Goal: Information Seeking & Learning: Find specific fact

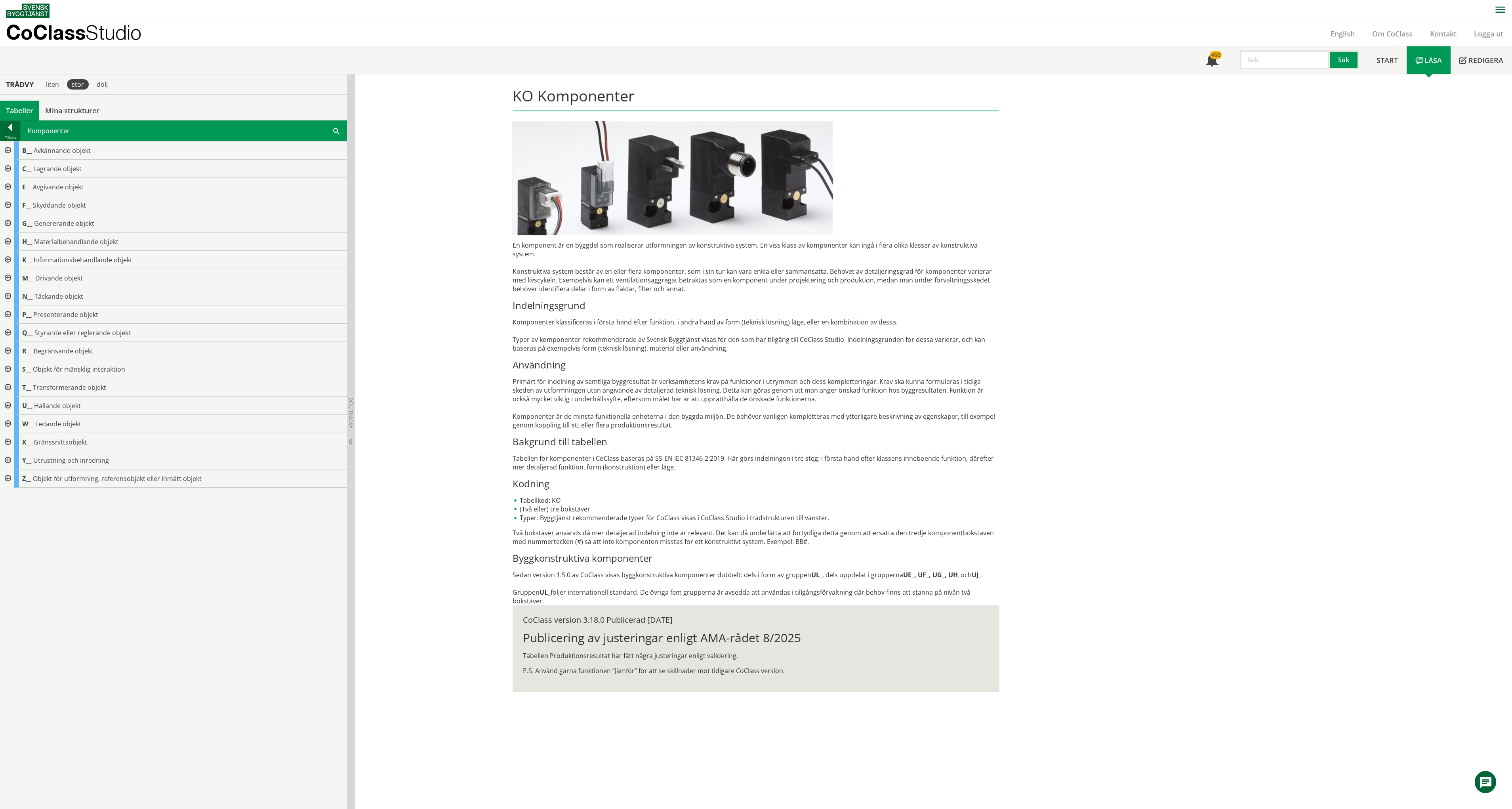
click at [9, 131] on div at bounding box center [10, 129] width 19 height 11
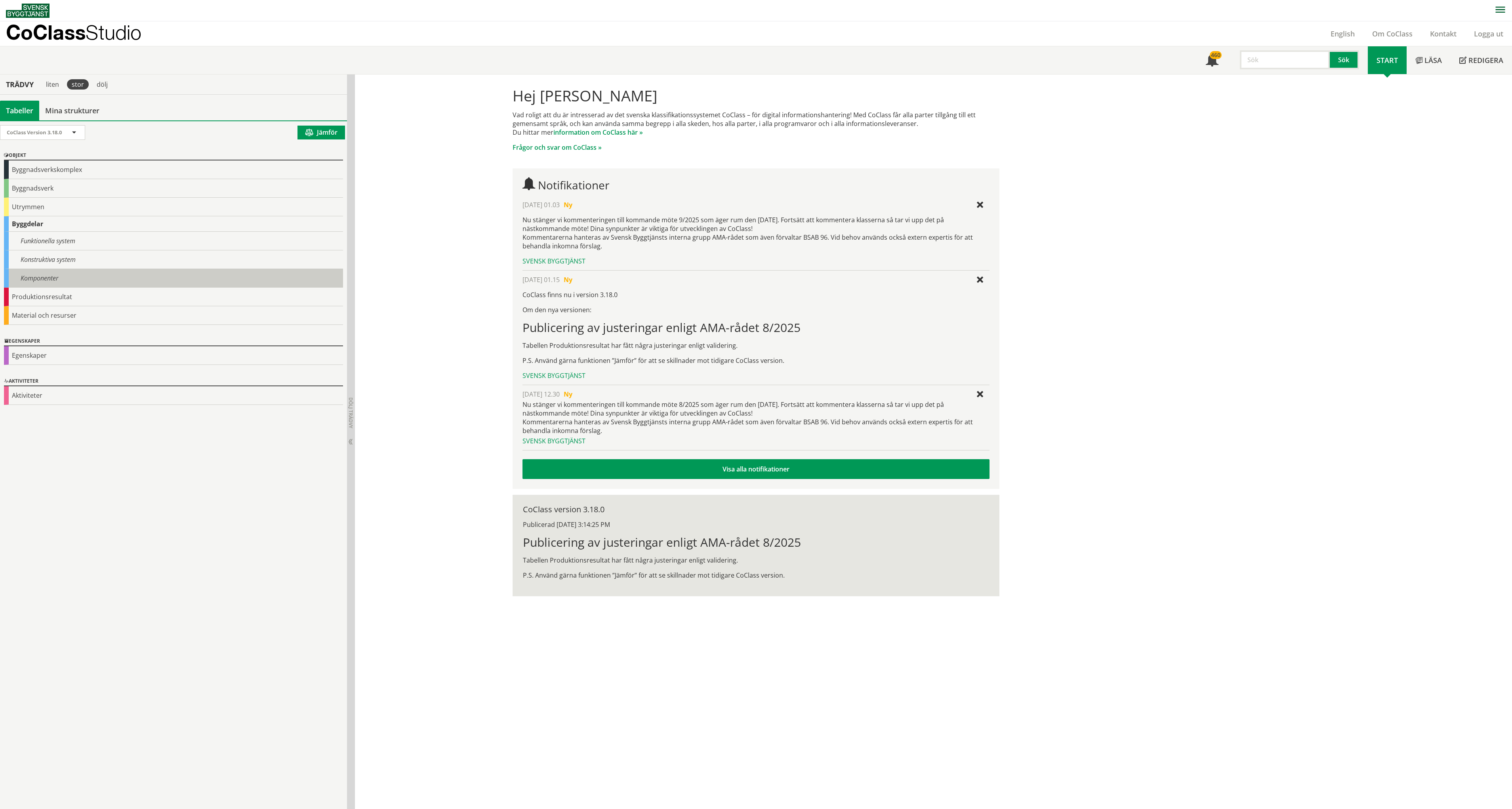
drag, startPoint x: 59, startPoint y: 282, endPoint x: 63, endPoint y: 277, distance: 6.4
click at [59, 282] on div "Komponenter" at bounding box center [173, 278] width 339 height 19
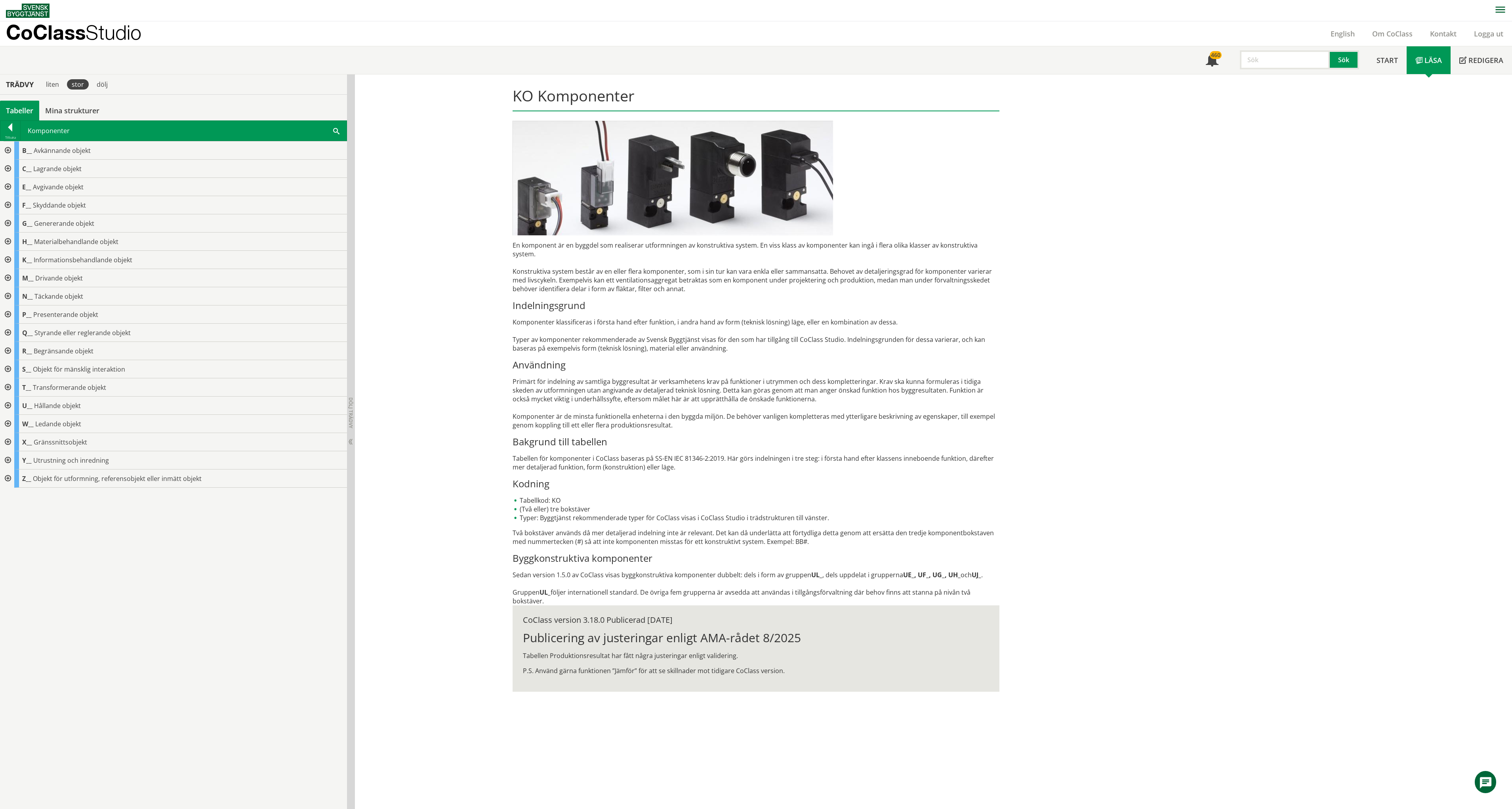
click at [339, 132] on span at bounding box center [336, 131] width 6 height 8
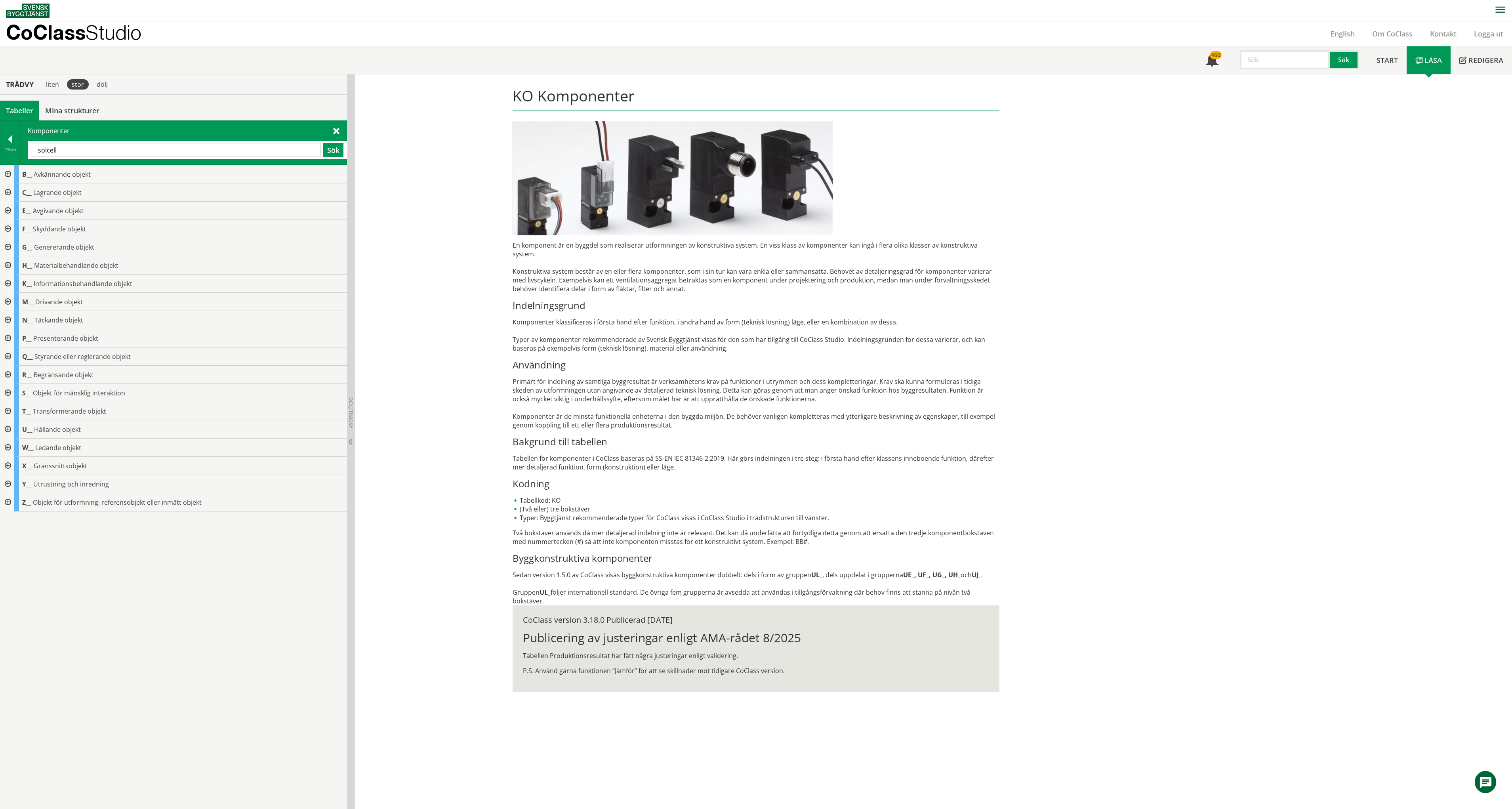
type input "solcell"
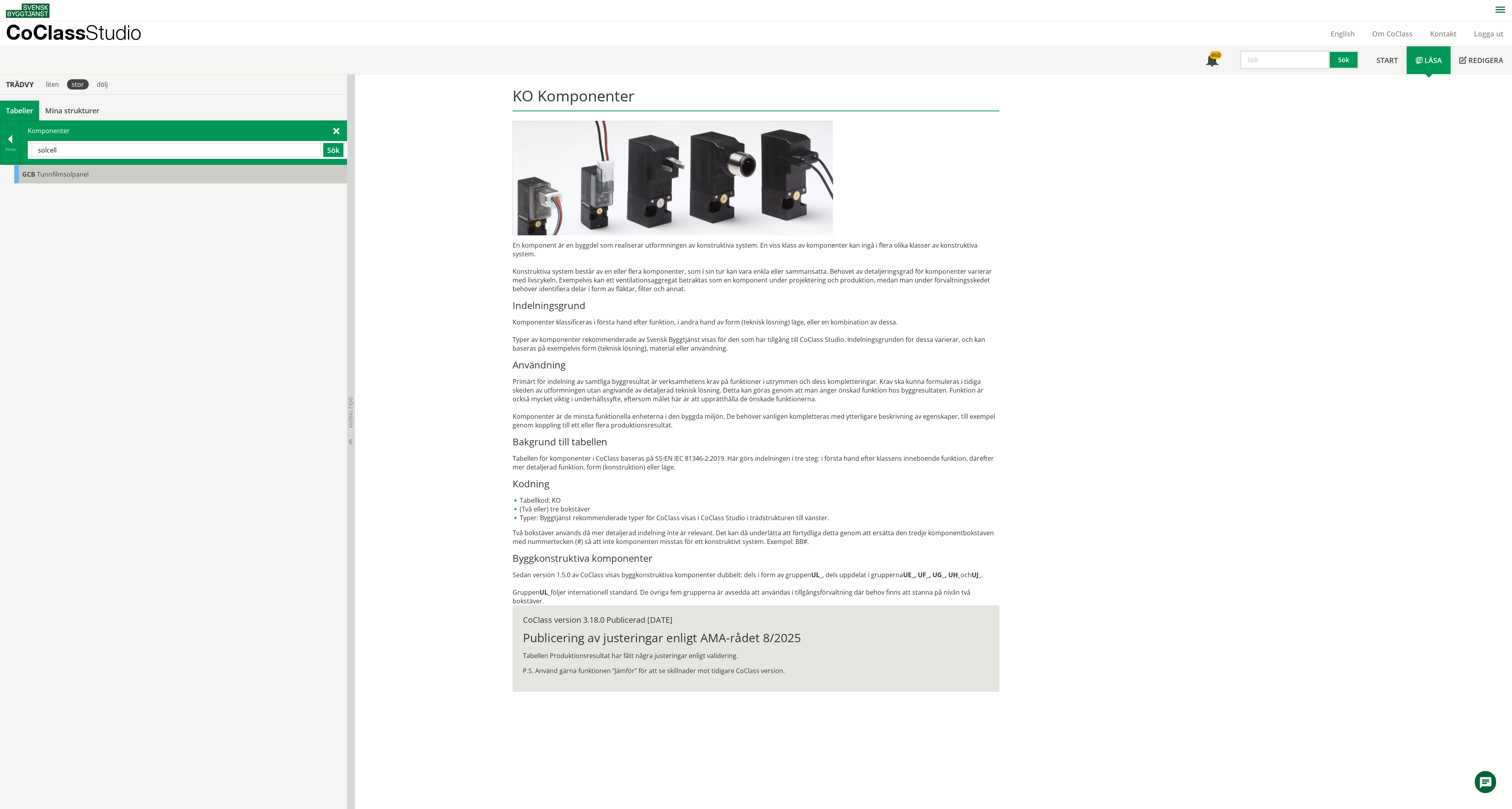
click at [77, 172] on span "Tunnfilmsolpanel" at bounding box center [63, 174] width 52 height 9
